Goal: Check status: Check status

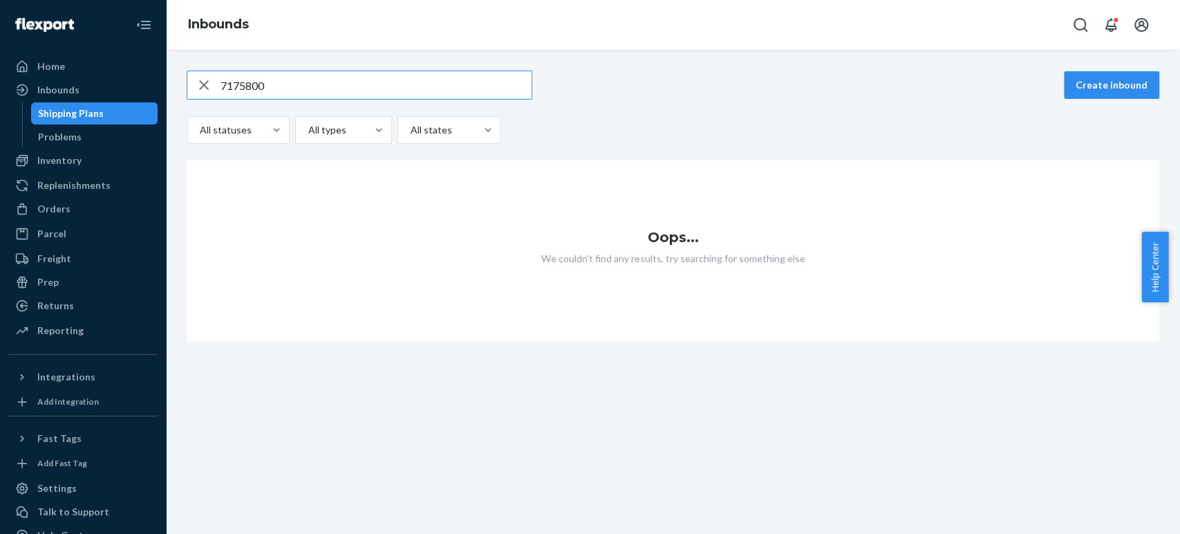
type input "7175800"
drag, startPoint x: 35, startPoint y: 205, endPoint x: 116, endPoint y: 164, distance: 90.6
click at [35, 205] on div at bounding box center [26, 209] width 22 height 14
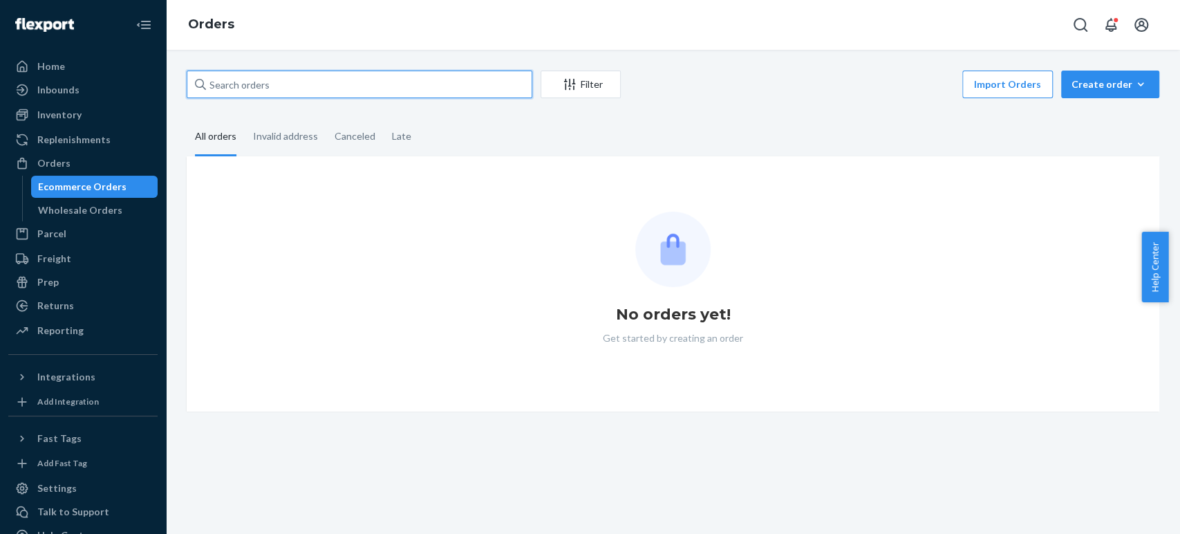
click at [249, 84] on input "text" at bounding box center [360, 84] width 346 height 28
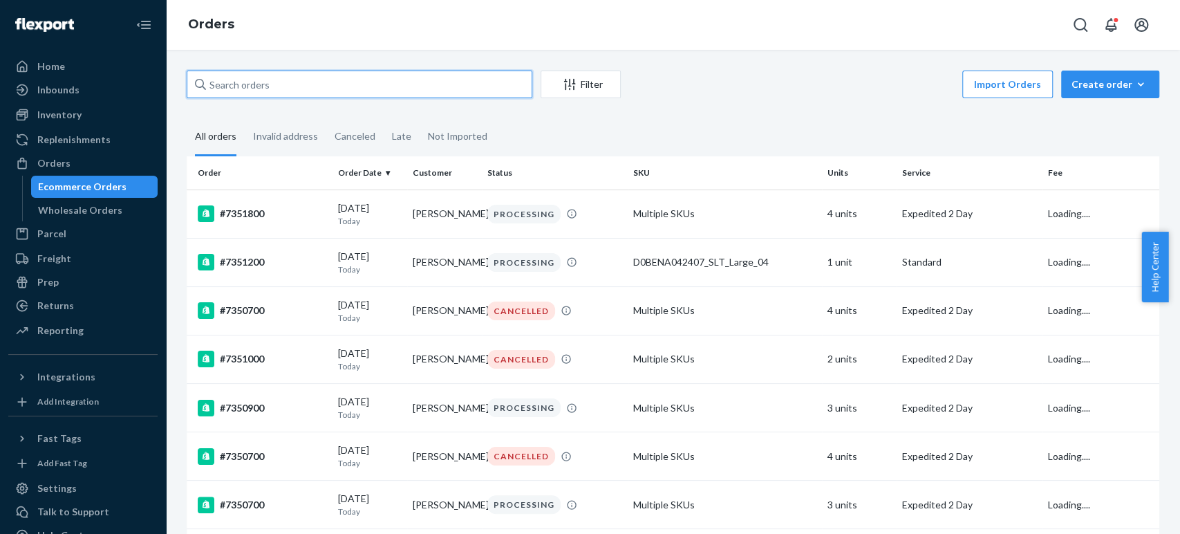
paste input "7175800"
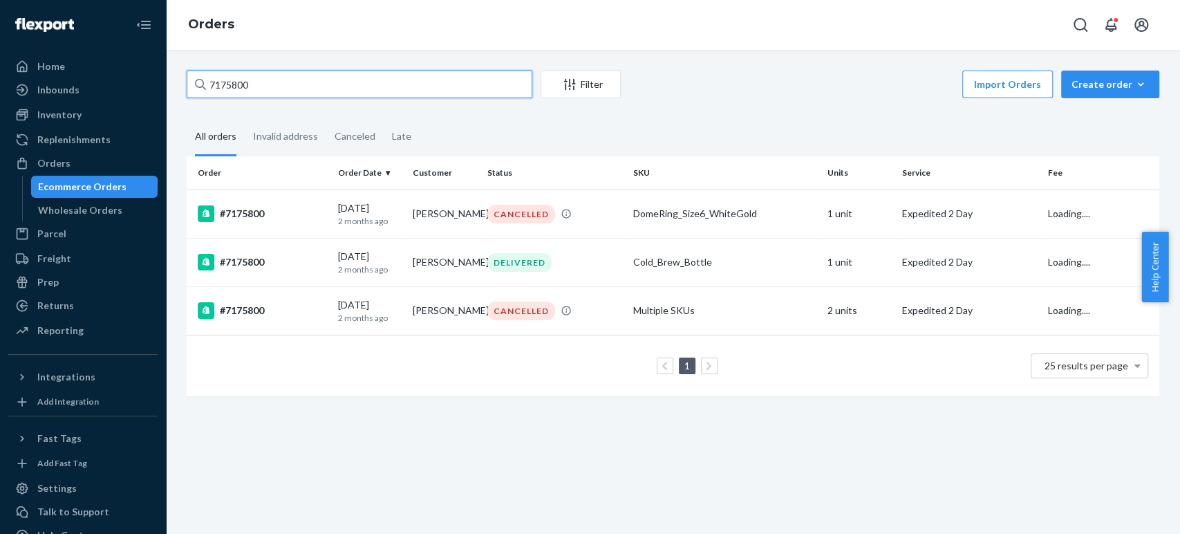
type input "7175800"
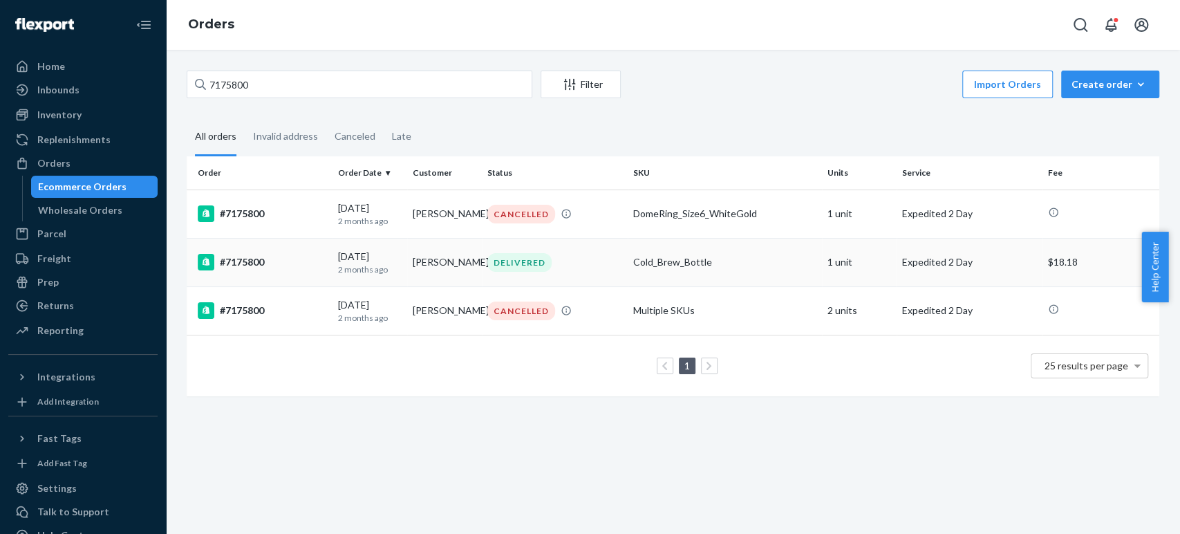
click at [246, 260] on div "#7175800" at bounding box center [262, 262] width 129 height 17
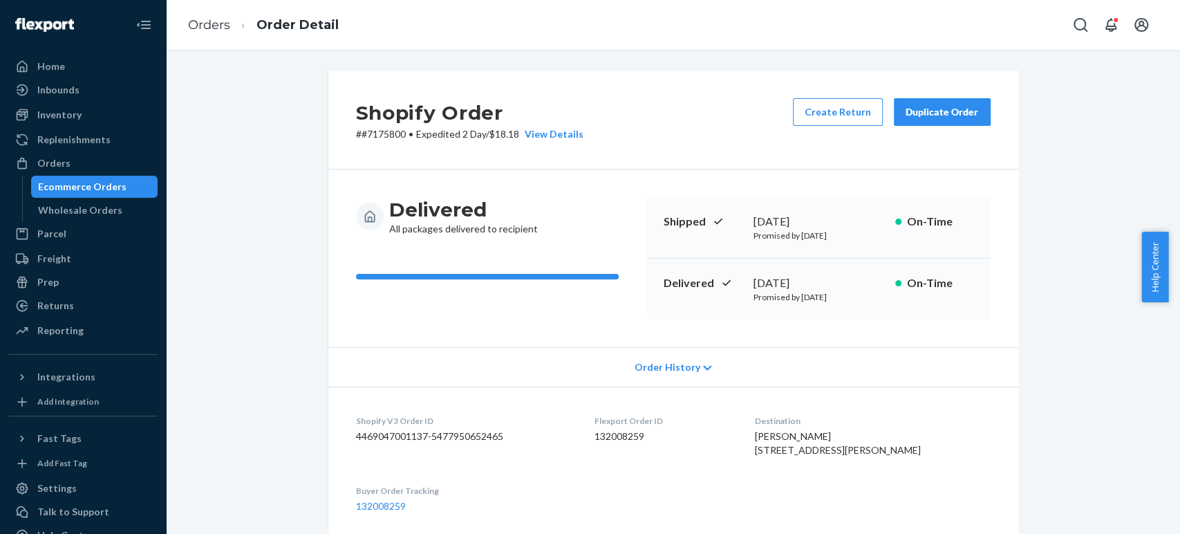
click at [224, 359] on div "Shopify Order # #7175800 • Expedited 2 Day / $18.18 View Details Create Return …" at bounding box center [672, 518] width 993 height 896
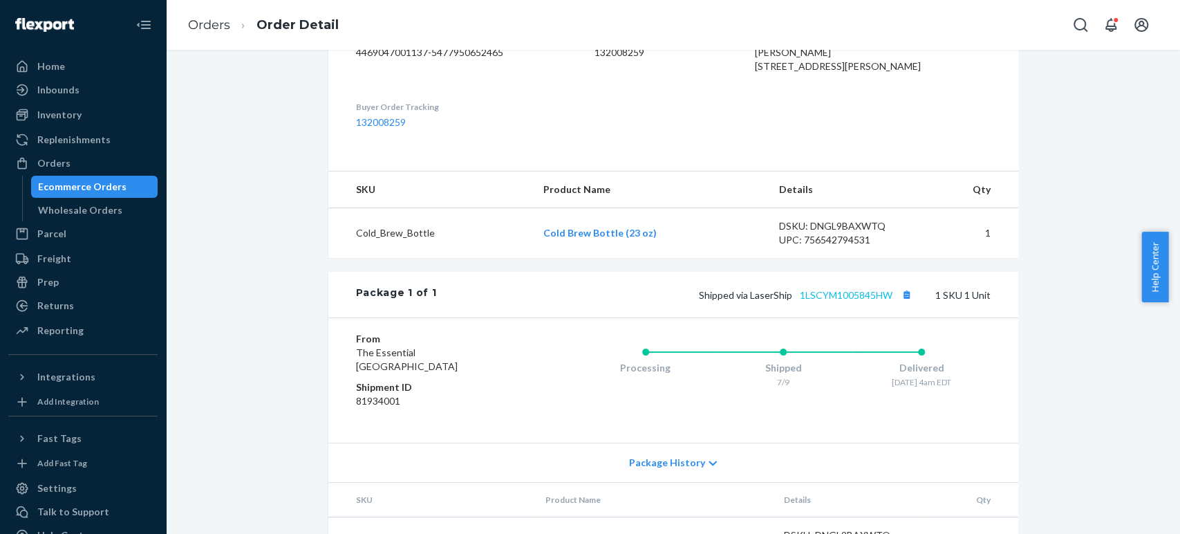
scroll to position [460, 0]
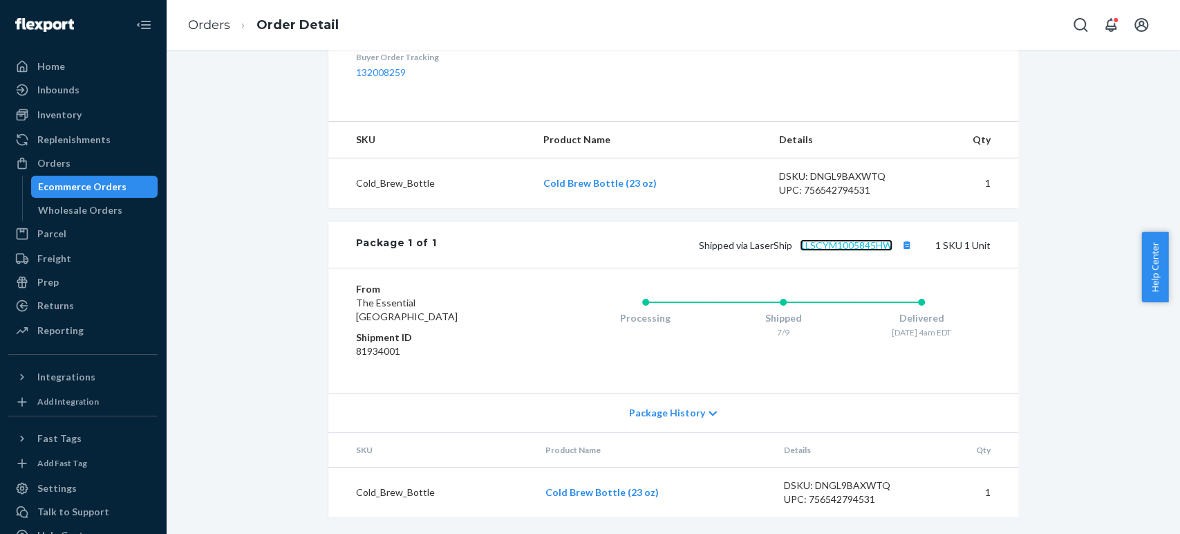
click at [833, 247] on link "1LSCYM1005845HW" at bounding box center [846, 245] width 93 height 12
